Goal: Task Accomplishment & Management: Manage account settings

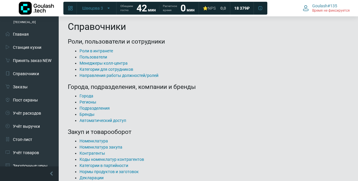
click at [94, 110] on link "Подразделения" at bounding box center [94, 108] width 30 height 5
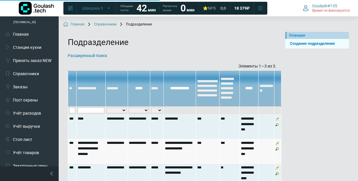
scroll to position [38, 0]
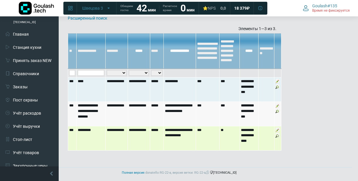
click at [275, 131] on img at bounding box center [277, 130] width 5 height 5
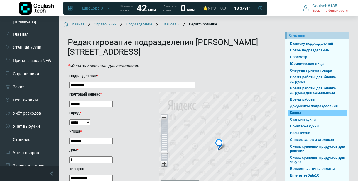
click at [316, 114] on link "Кассы" at bounding box center [316, 114] width 59 height 6
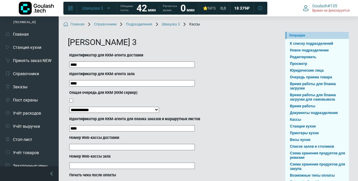
scroll to position [90, 0]
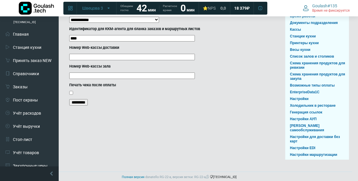
click at [75, 104] on input "*********" at bounding box center [78, 102] width 18 height 6
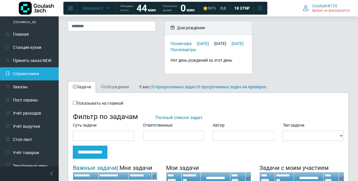
click at [37, 70] on link "Справочники" at bounding box center [29, 73] width 59 height 13
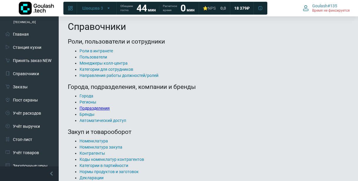
click at [103, 109] on link "Подразделения" at bounding box center [94, 108] width 30 height 5
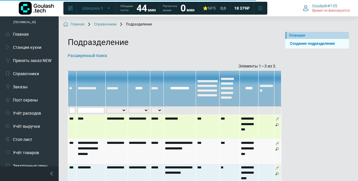
scroll to position [38, 0]
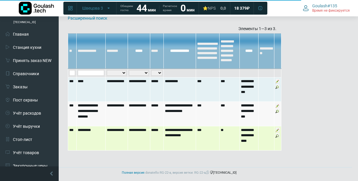
click at [278, 130] on img at bounding box center [277, 130] width 5 height 5
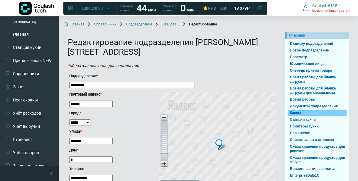
click at [302, 113] on link "Кассы" at bounding box center [316, 114] width 59 height 6
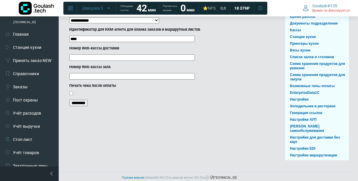
scroll to position [90, 0]
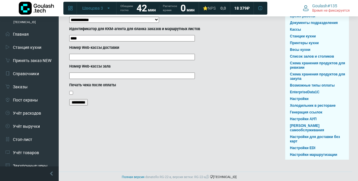
click at [77, 105] on input "*********" at bounding box center [78, 102] width 18 height 6
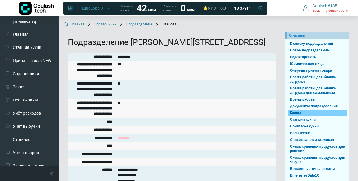
click at [298, 111] on link "Кассы" at bounding box center [316, 114] width 59 height 6
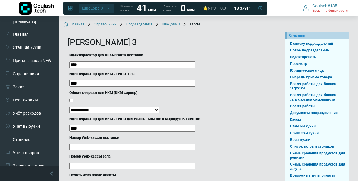
click at [109, 5] on button "Швецова 3" at bounding box center [97, 8] width 36 height 9
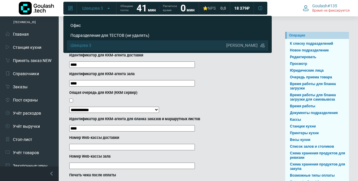
click at [205, 77] on label "Идентификатор для ККМ-агента зала" at bounding box center [170, 75] width 203 height 6
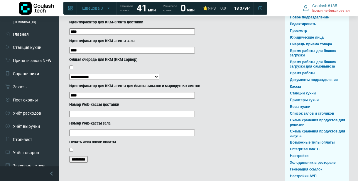
scroll to position [38, 0]
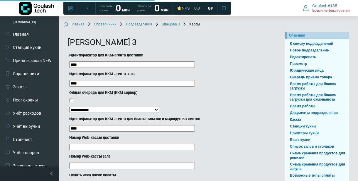
scroll to position [38, 0]
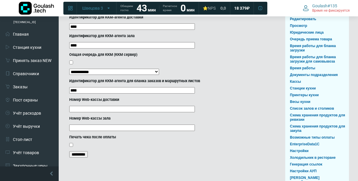
click at [88, 154] on input "*********" at bounding box center [78, 155] width 18 height 6
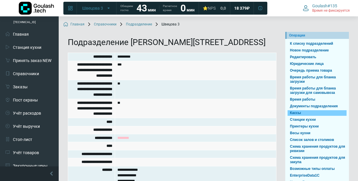
click at [310, 114] on link "Кассы" at bounding box center [316, 114] width 59 height 6
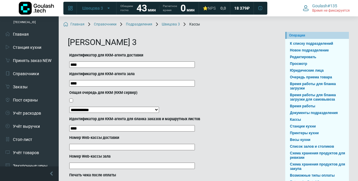
scroll to position [90, 0]
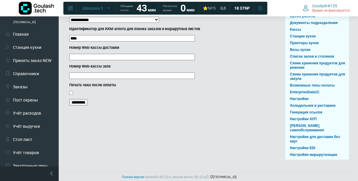
click at [74, 102] on input "*********" at bounding box center [78, 102] width 18 height 6
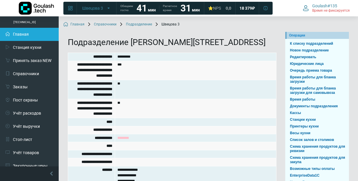
click at [35, 40] on link "Главная" at bounding box center [29, 34] width 59 height 13
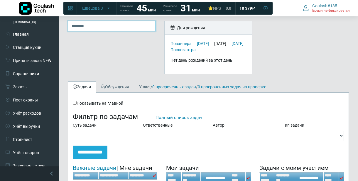
click at [101, 30] on input "search" at bounding box center [112, 26] width 88 height 10
